Goal: Find specific page/section: Find specific page/section

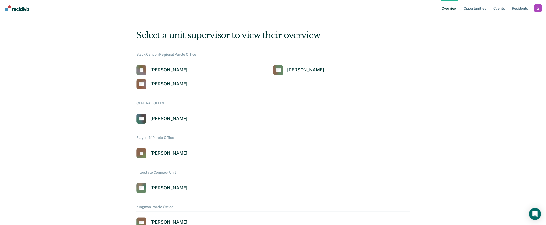
click at [535, 8] on div "Profile dropdown button" at bounding box center [538, 8] width 8 height 8
click at [519, 20] on button "Profile" at bounding box center [518, 23] width 48 height 8
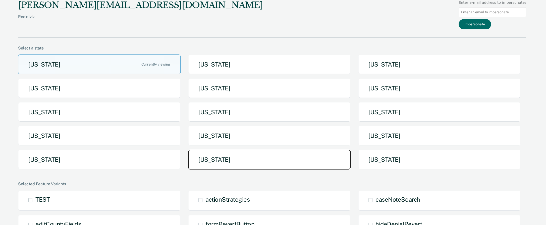
click at [208, 157] on button "[US_STATE]" at bounding box center [269, 160] width 163 height 20
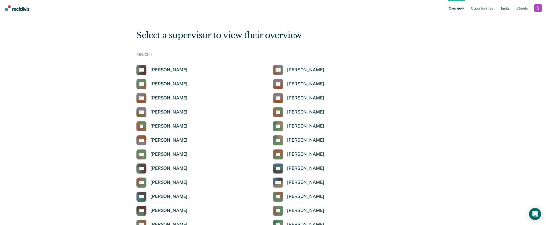
click at [507, 7] on link "Tasks" at bounding box center [504, 8] width 11 height 16
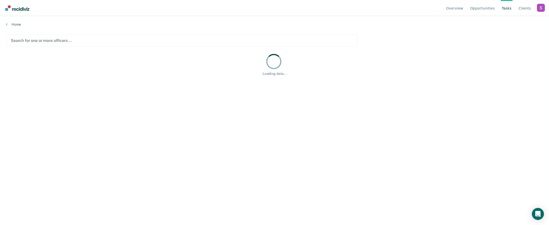
click at [85, 42] on div at bounding box center [182, 41] width 342 height 6
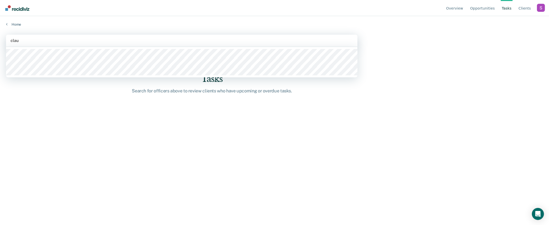
type input "[PERSON_NAME]"
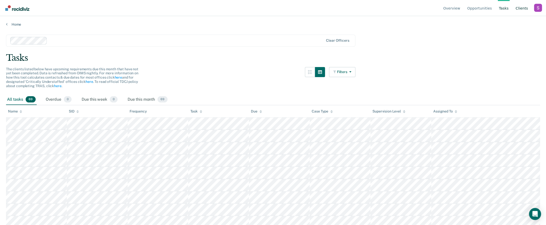
click at [520, 7] on link "Client s" at bounding box center [522, 8] width 14 height 16
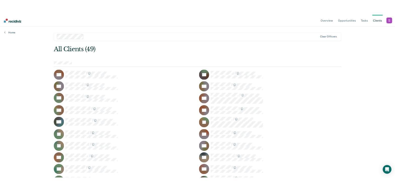
scroll to position [1, 0]
